Goal: Task Accomplishment & Management: Use online tool/utility

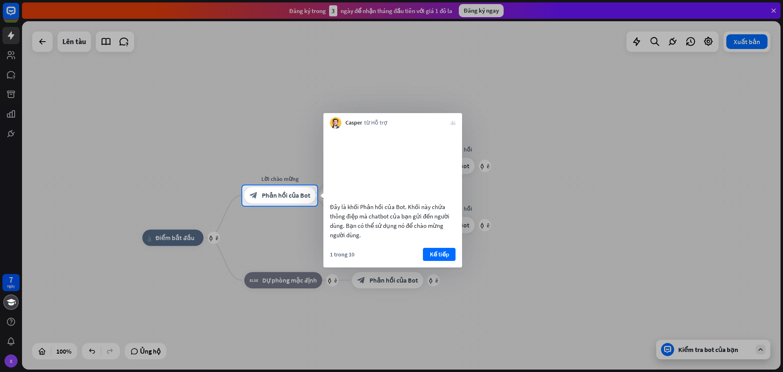
click at [542, 174] on div at bounding box center [391, 92] width 783 height 185
click at [435, 258] on font "Kế tiếp" at bounding box center [439, 254] width 19 height 8
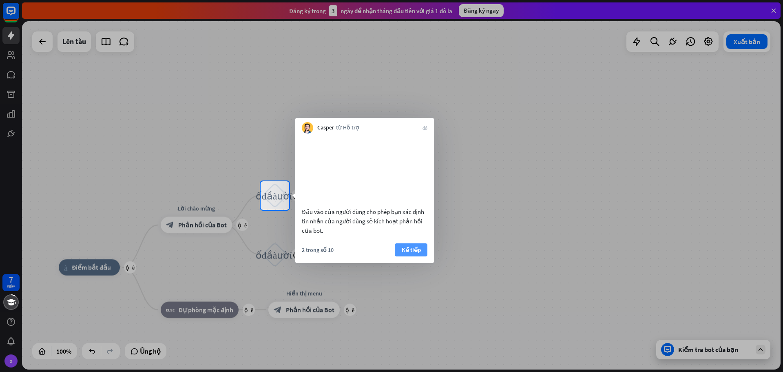
click at [420, 253] on font "Kế tiếp" at bounding box center [411, 250] width 19 height 8
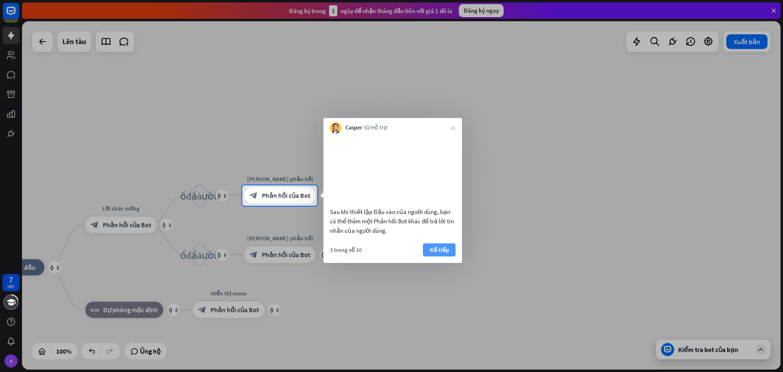
click at [440, 253] on font "Kế tiếp" at bounding box center [439, 250] width 19 height 8
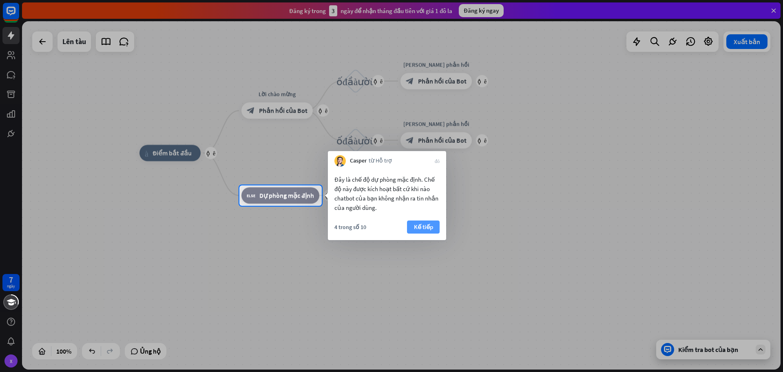
click at [423, 229] on font "Kế tiếp" at bounding box center [423, 227] width 19 height 8
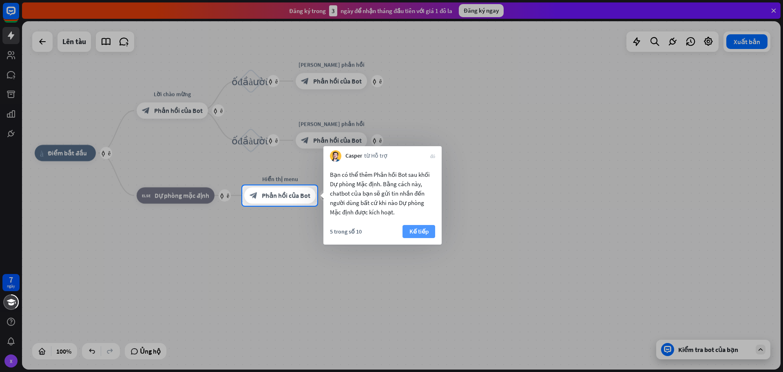
click at [426, 227] on font "Kế tiếp" at bounding box center [419, 231] width 19 height 8
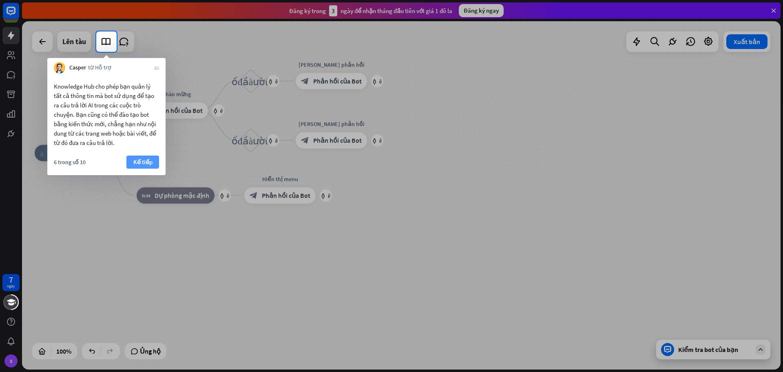
click at [146, 164] on font "Kế tiếp" at bounding box center [142, 162] width 19 height 8
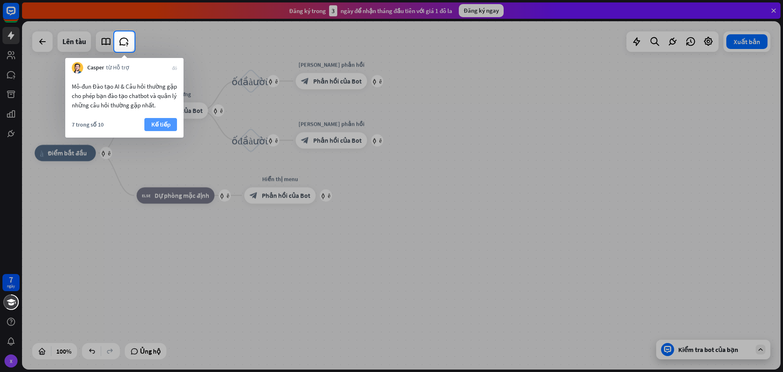
click at [159, 119] on font "Kế tiếp" at bounding box center [160, 124] width 19 height 11
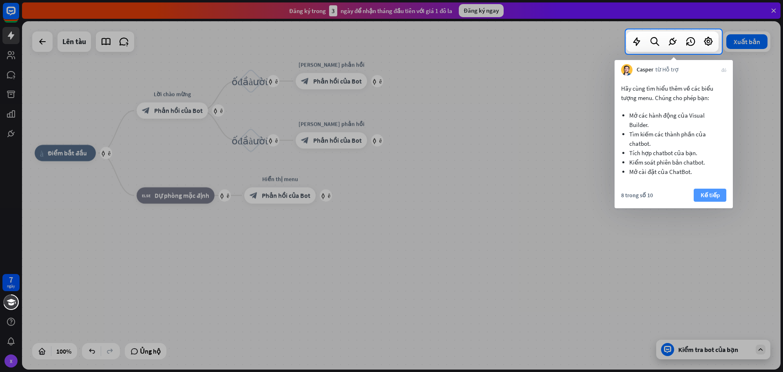
click at [710, 193] on font "Kế tiếp" at bounding box center [710, 195] width 19 height 8
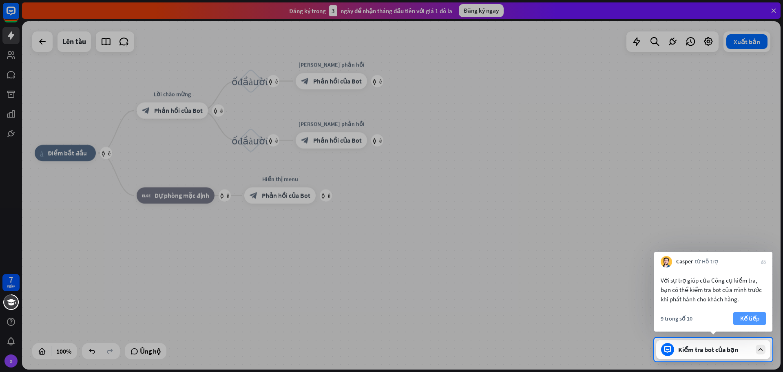
click at [761, 318] on button "Kế tiếp" at bounding box center [750, 318] width 33 height 13
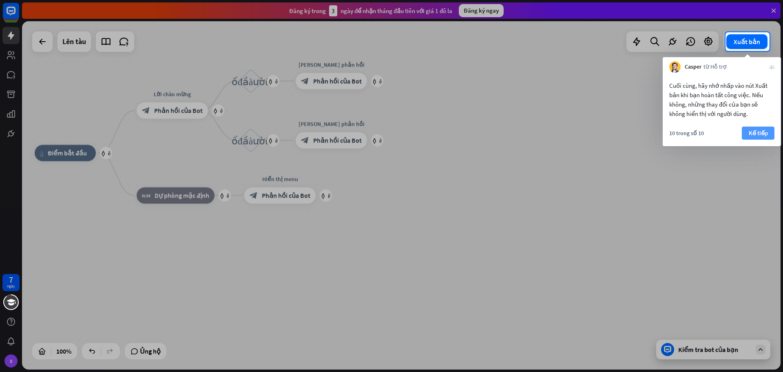
click at [761, 126] on button "Kế tiếp" at bounding box center [758, 132] width 33 height 13
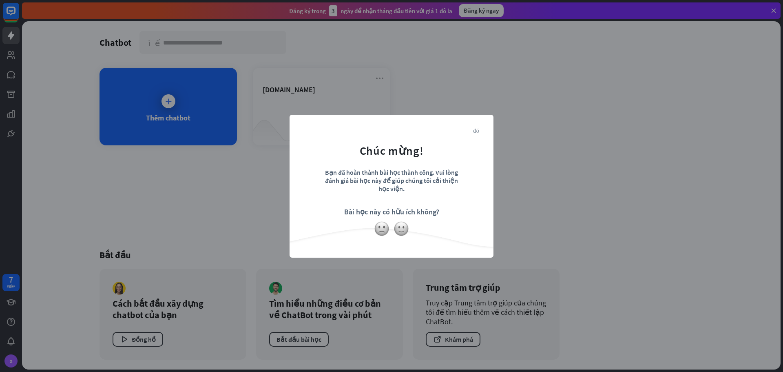
click at [477, 130] on font "đóng" at bounding box center [476, 130] width 6 height 6
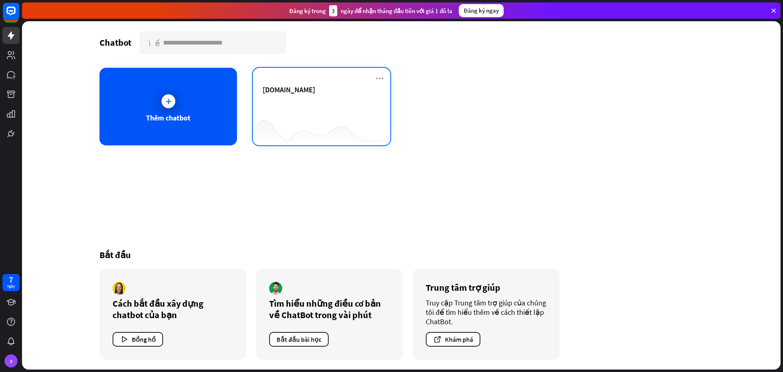
click at [286, 93] on font "[DOMAIN_NAME]" at bounding box center [289, 89] width 53 height 9
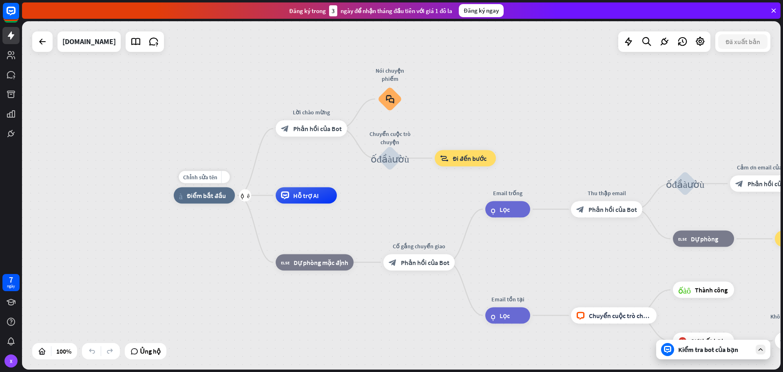
click at [197, 197] on font "Điểm bắt đầu" at bounding box center [206, 195] width 39 height 8
click at [313, 126] on font "Phản hồi của Bot" at bounding box center [317, 128] width 49 height 8
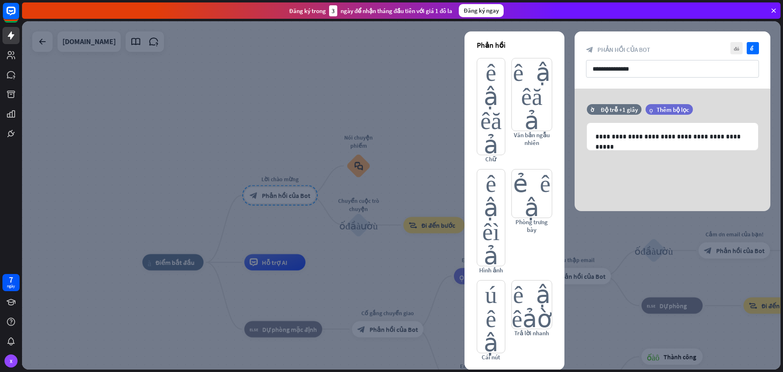
click at [313, 96] on div at bounding box center [401, 195] width 759 height 348
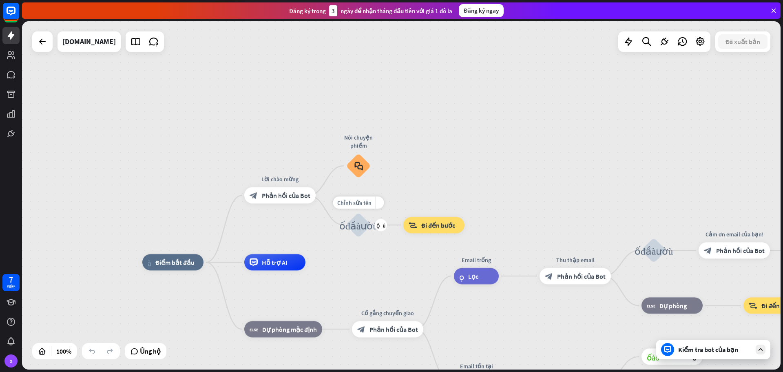
click at [358, 228] on font "khối_đầu_vào_người_dùng" at bounding box center [358, 225] width 39 height 10
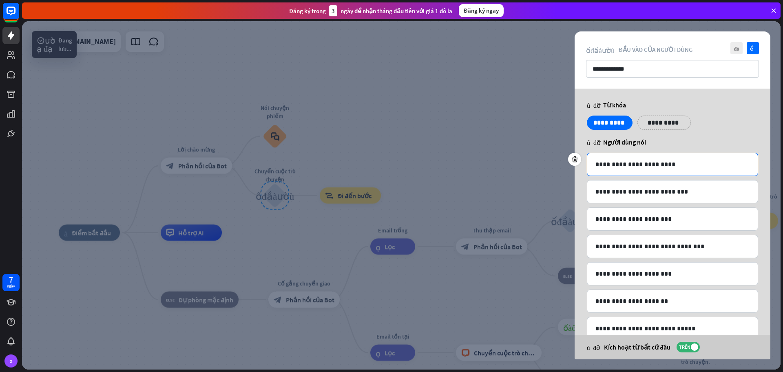
scroll to position [49, 0]
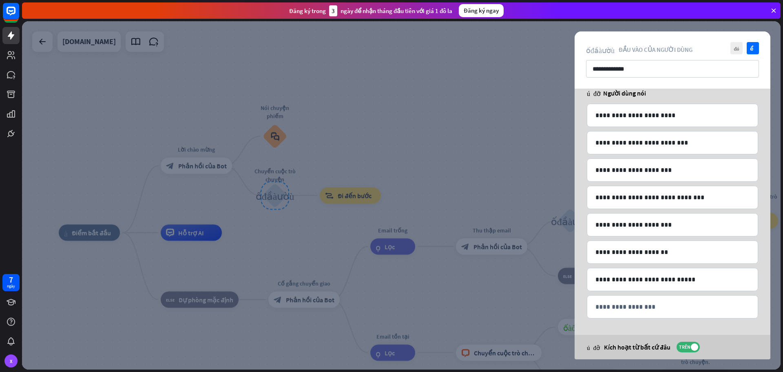
click at [411, 127] on div at bounding box center [401, 195] width 759 height 348
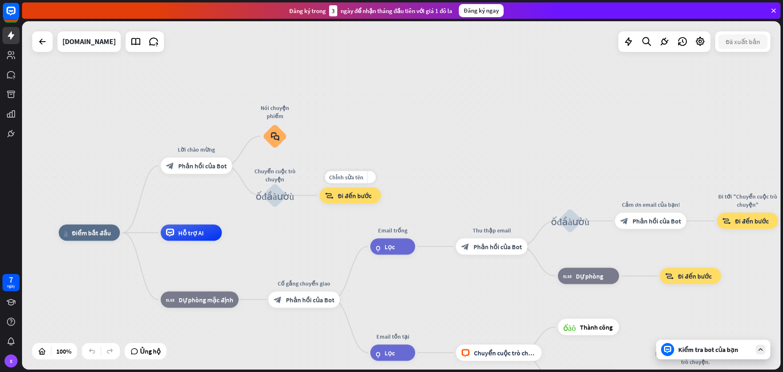
click at [346, 197] on font "Đi đến bước" at bounding box center [355, 195] width 34 height 8
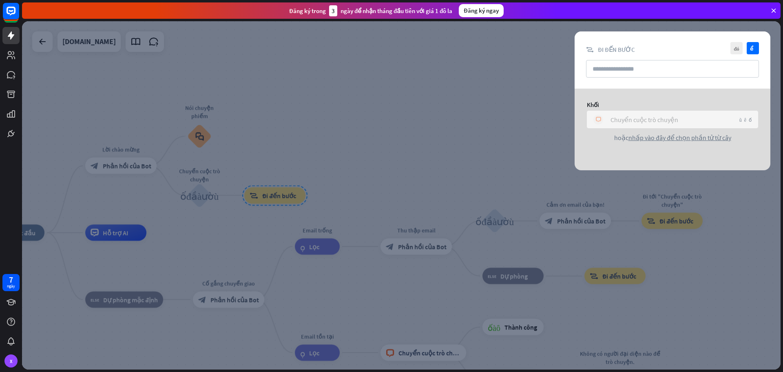
click at [659, 121] on font "Chuyển cuộc trò chuyện" at bounding box center [645, 119] width 68 height 8
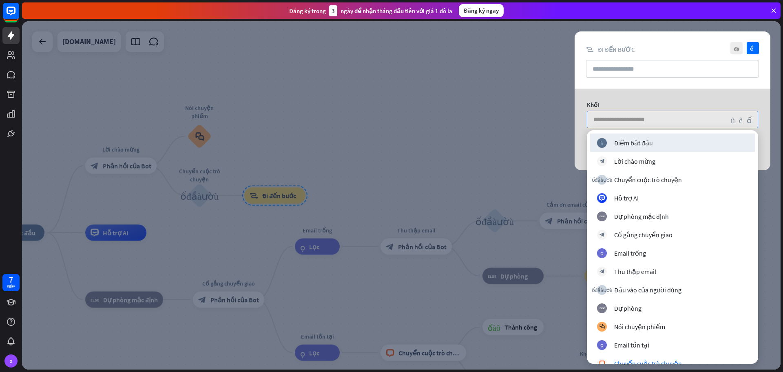
click at [494, 85] on div at bounding box center [401, 195] width 759 height 348
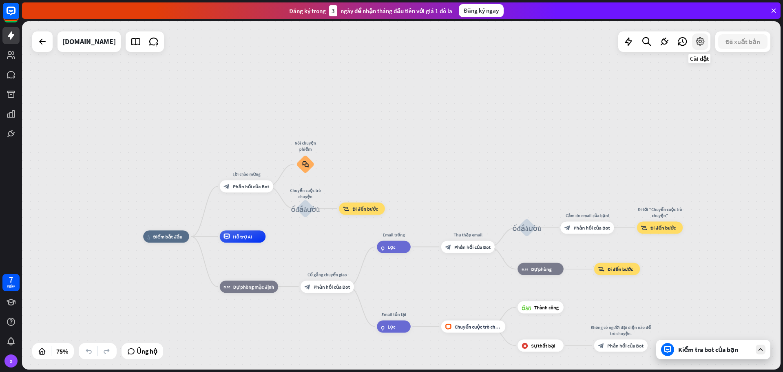
click at [701, 45] on icon at bounding box center [700, 41] width 11 height 11
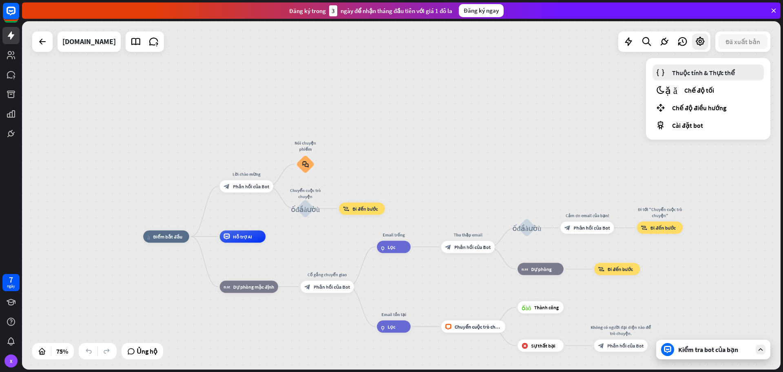
click at [696, 70] on font "Thuộc tính & Thực thể" at bounding box center [703, 73] width 63 height 8
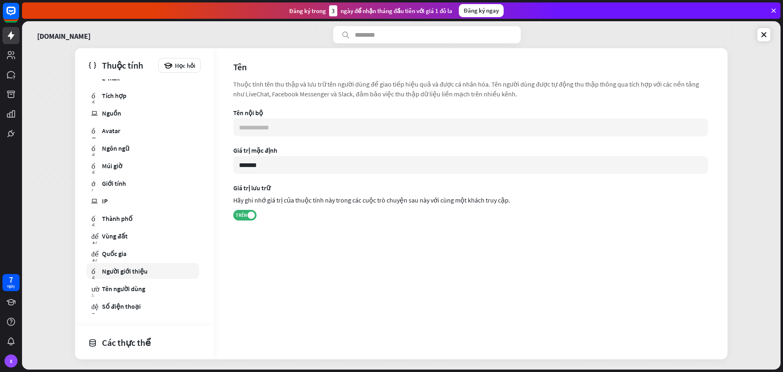
scroll to position [93, 0]
click at [130, 288] on font "Tên người dùng" at bounding box center [123, 287] width 43 height 8
type input "**********"
click at [127, 271] on font "Người giới thiệu" at bounding box center [125, 270] width 46 height 8
click at [115, 253] on font "Quốc gia" at bounding box center [114, 252] width 24 height 8
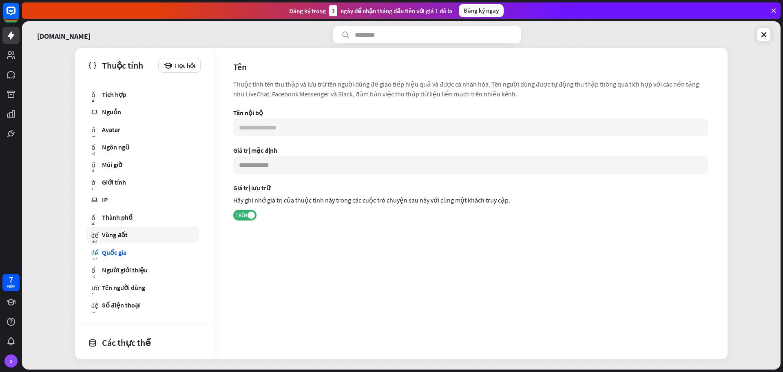
click at [115, 237] on font "Vùng đất" at bounding box center [115, 235] width 26 height 8
drag, startPoint x: 116, startPoint y: 215, endPoint x: 116, endPoint y: 205, distance: 10.6
click at [117, 215] on font "Thành phố" at bounding box center [117, 217] width 31 height 8
type input "**********"
click at [12, 34] on icon at bounding box center [11, 36] width 10 height 10
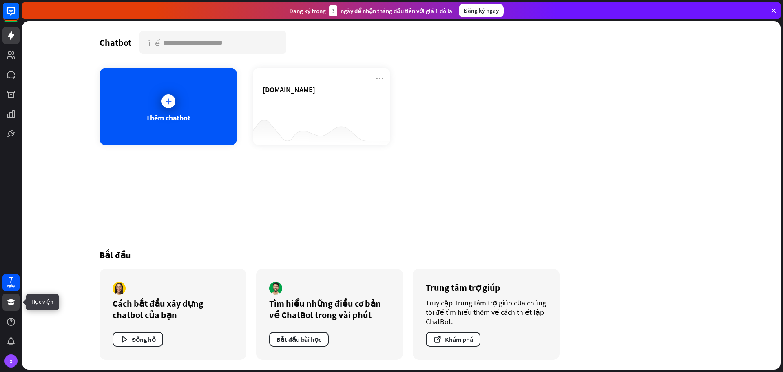
click at [12, 304] on icon at bounding box center [11, 302] width 9 height 7
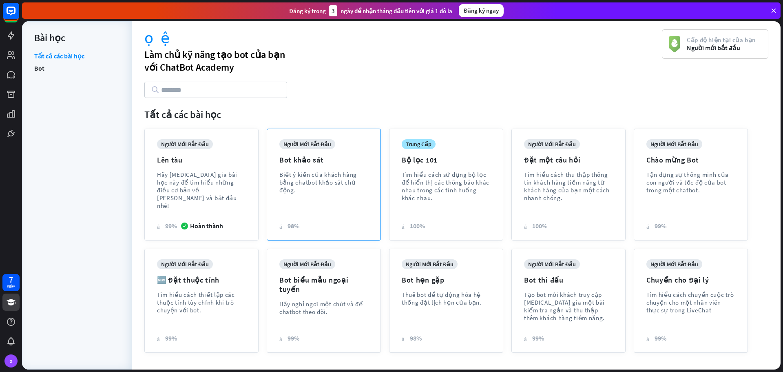
click at [329, 172] on font "Biết ý kiến ​​của khách hàng bằng chatbot khảo sát chủ động." at bounding box center [318, 182] width 78 height 23
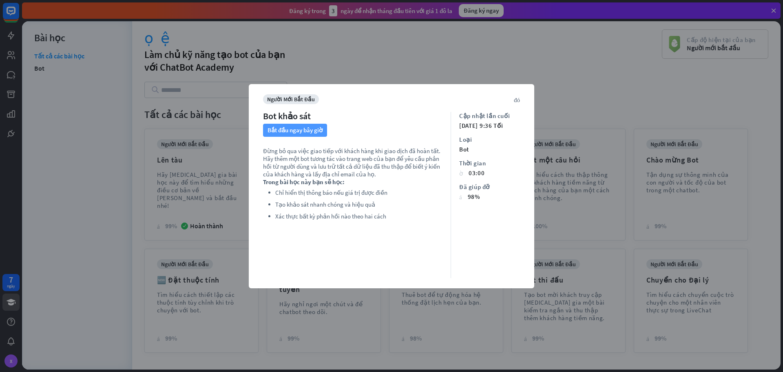
click at [282, 131] on font "Bắt đầu ngay bây giờ" at bounding box center [295, 130] width 55 height 8
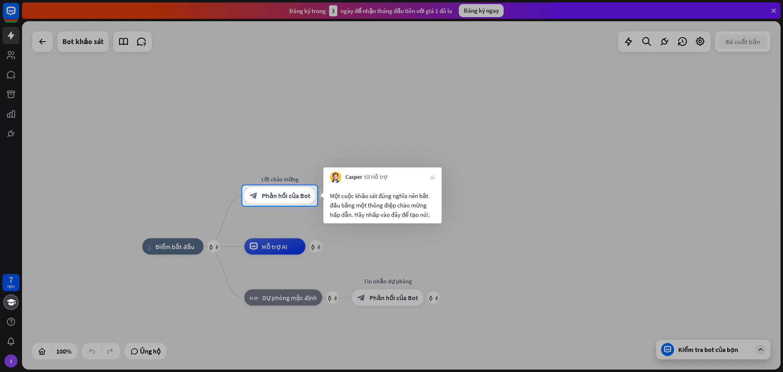
click at [512, 200] on div at bounding box center [550, 195] width 466 height 20
click at [263, 201] on div "block_bot_response Phản hồi của Bot" at bounding box center [279, 195] width 71 height 16
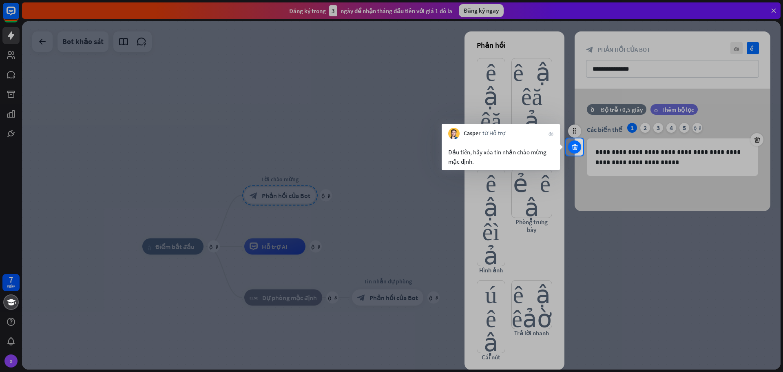
click at [578, 144] on icon at bounding box center [575, 146] width 8 height 7
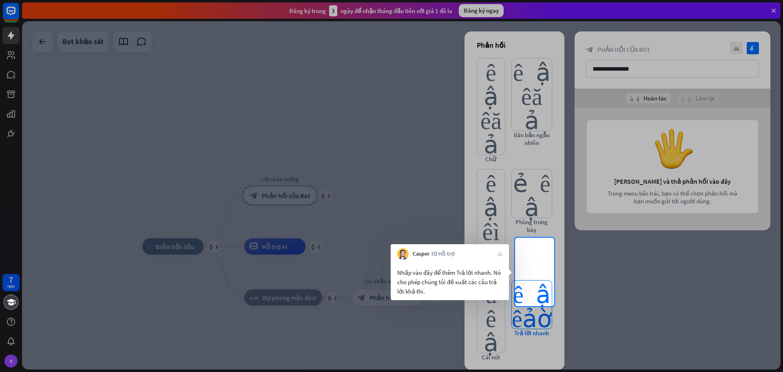
click at [548, 287] on font "biên tập viên_trả_lời_nhanh" at bounding box center [532, 304] width 40 height 48
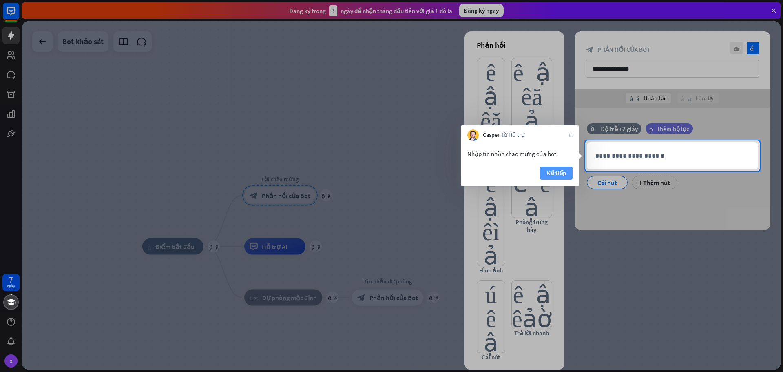
click at [558, 173] on font "Kế tiếp" at bounding box center [556, 173] width 19 height 8
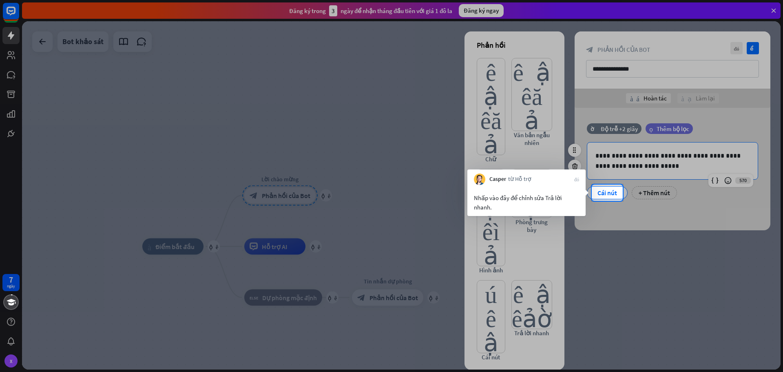
click at [604, 190] on font "Cái nút" at bounding box center [608, 193] width 20 height 8
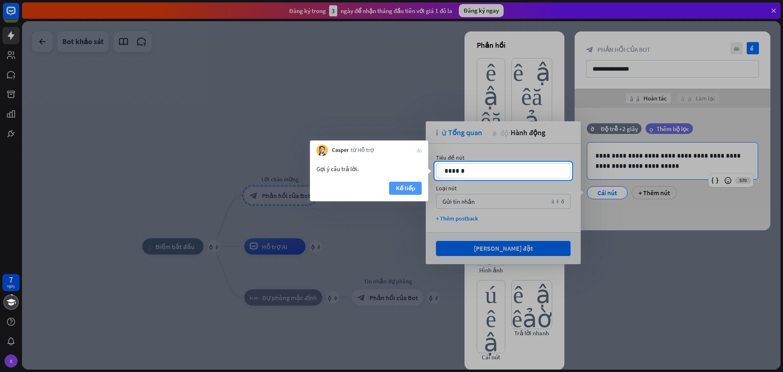
click at [401, 190] on font "Kế tiếp" at bounding box center [405, 188] width 19 height 8
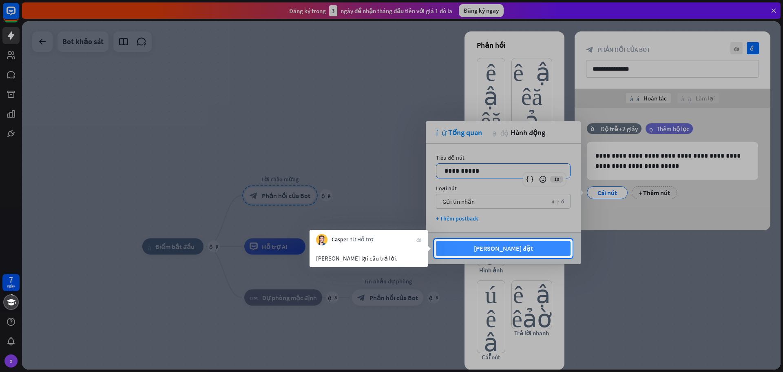
click at [528, 248] on button "[PERSON_NAME] đặt" at bounding box center [503, 248] width 135 height 15
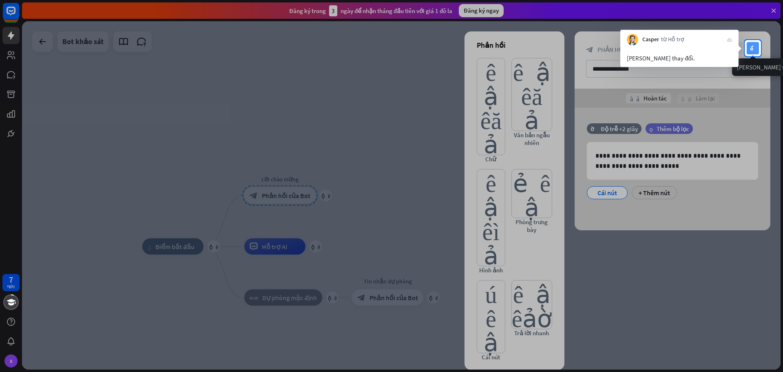
click at [754, 48] on font "kiểm tra" at bounding box center [753, 48] width 6 height 5
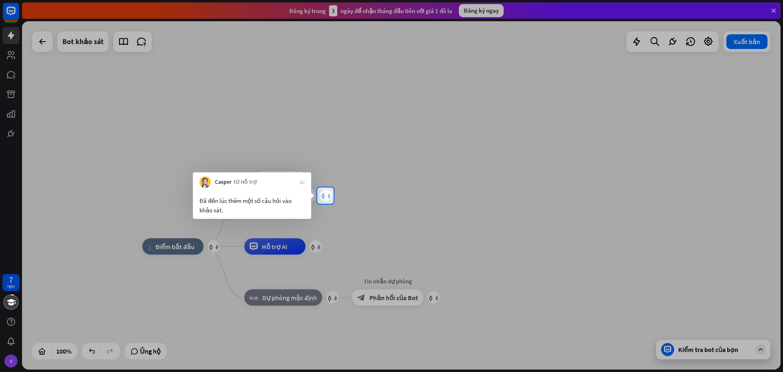
click at [324, 199] on div "cộng thêm" at bounding box center [326, 195] width 12 height 12
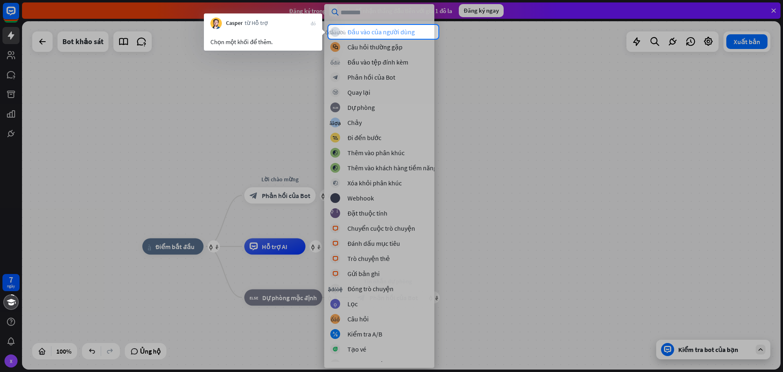
click at [395, 28] on font "Đầu vào của người dùng" at bounding box center [381, 32] width 67 height 8
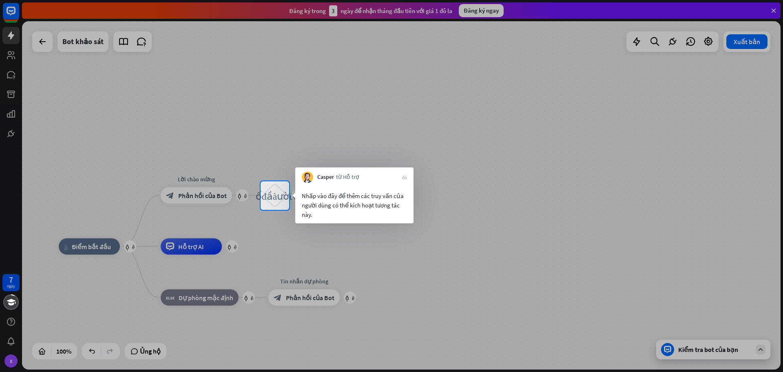
click at [343, 210] on div "Nhấp vào đây để thêm các truy vấn của người dùng có thể kích hoạt tương tác này." at bounding box center [354, 205] width 105 height 28
click at [278, 198] on font "khối_đầu_vào_người_dùng" at bounding box center [275, 195] width 39 height 10
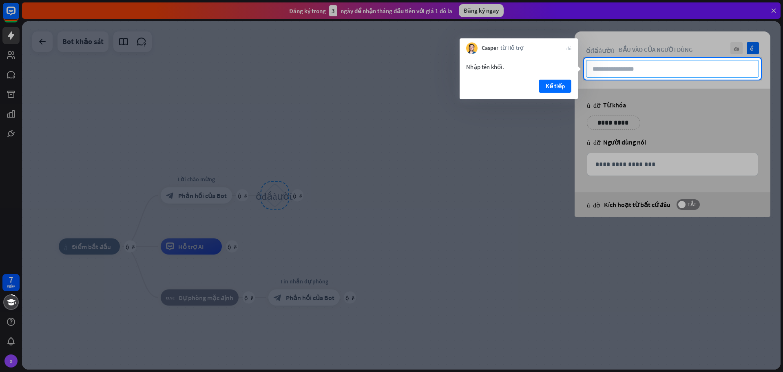
click at [634, 67] on input "text" at bounding box center [672, 69] width 173 height 18
type input "**"
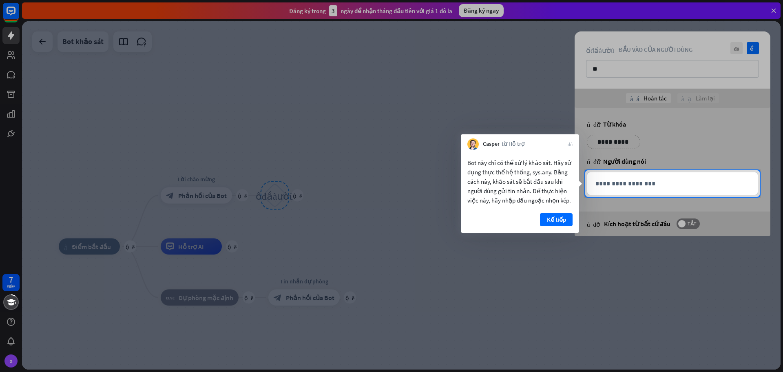
click at [552, 220] on font "Kế tiếp" at bounding box center [556, 219] width 19 height 8
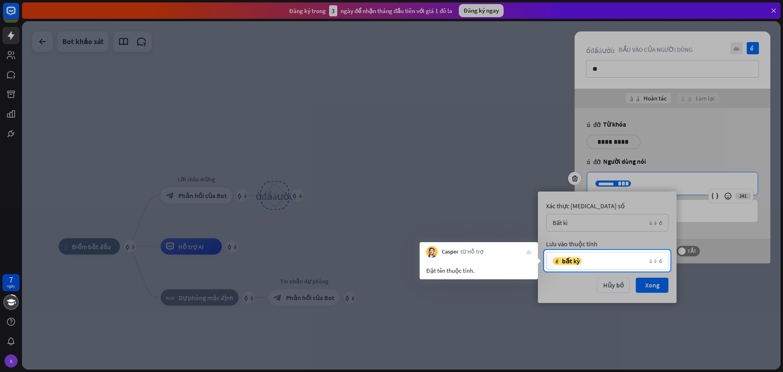
drag, startPoint x: 494, startPoint y: 262, endPoint x: 511, endPoint y: 264, distance: 16.9
click at [502, 264] on div "Đặt tên thuộc tính." at bounding box center [479, 268] width 118 height 22
click at [632, 275] on div at bounding box center [391, 321] width 783 height 100
drag, startPoint x: 648, startPoint y: 286, endPoint x: 652, endPoint y: 284, distance: 4.9
click at [651, 286] on div at bounding box center [391, 321] width 783 height 100
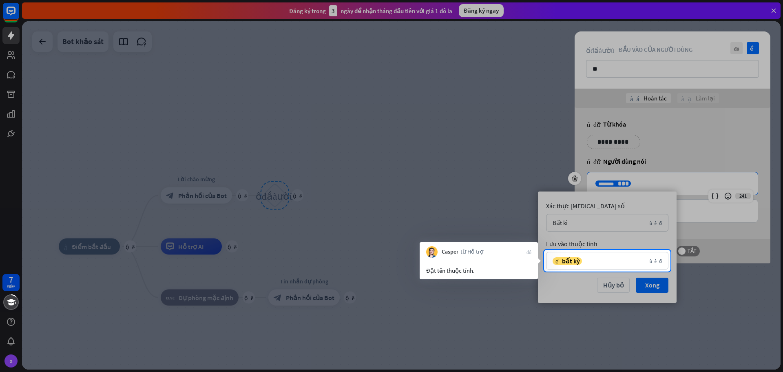
click at [652, 284] on div at bounding box center [391, 321] width 783 height 100
click at [617, 257] on div "biến bất kỳ" at bounding box center [599, 261] width 93 height 8
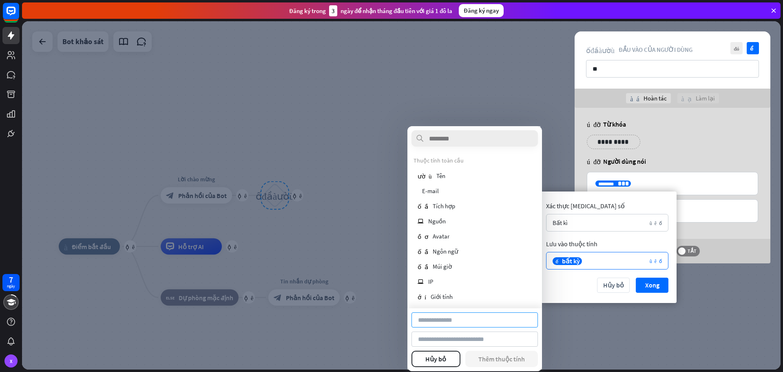
type input "**********"
